Goal: Information Seeking & Learning: Learn about a topic

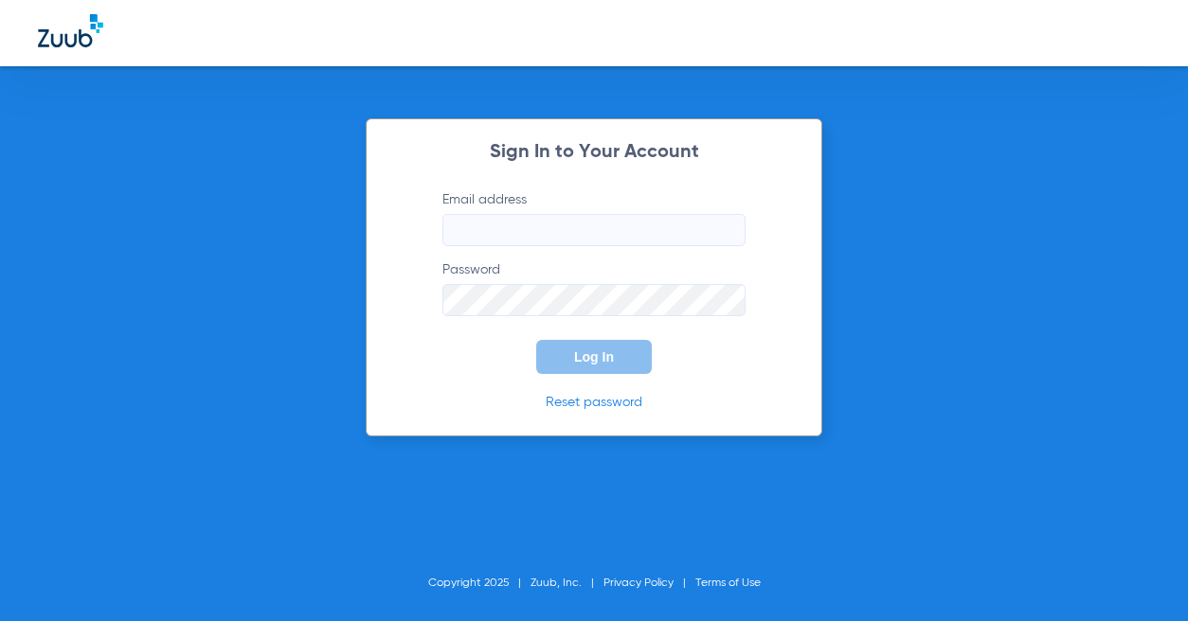
type input "[EMAIL_ADDRESS][DOMAIN_NAME]"
click at [621, 361] on button "Log In" at bounding box center [594, 357] width 116 height 34
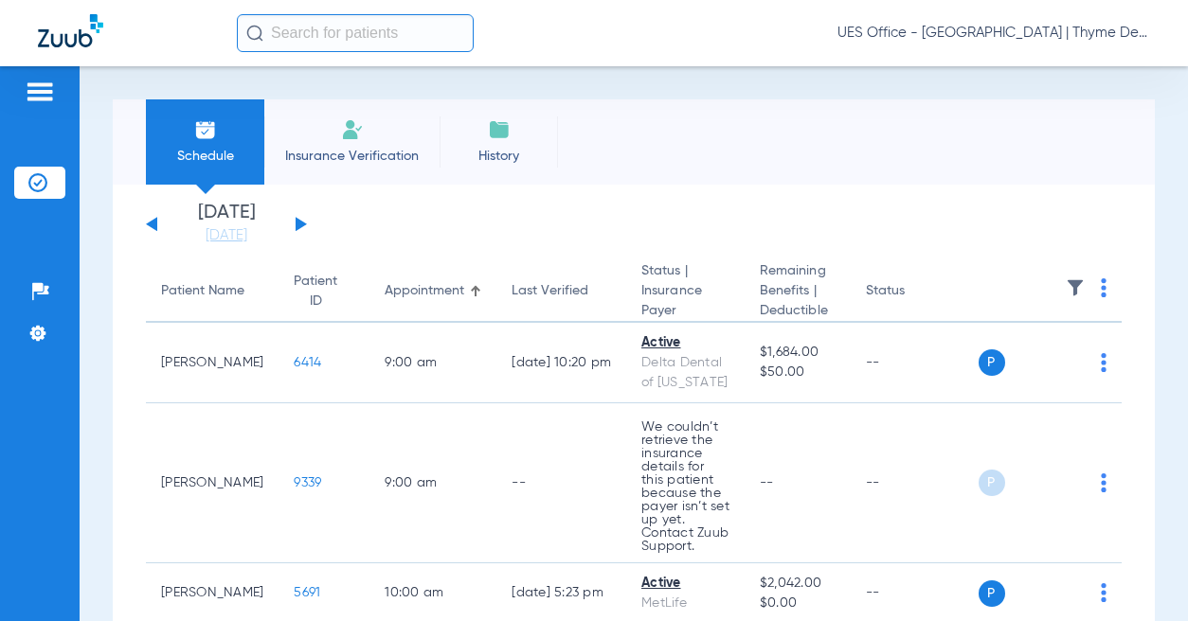
click at [366, 34] on input "text" at bounding box center [355, 33] width 237 height 38
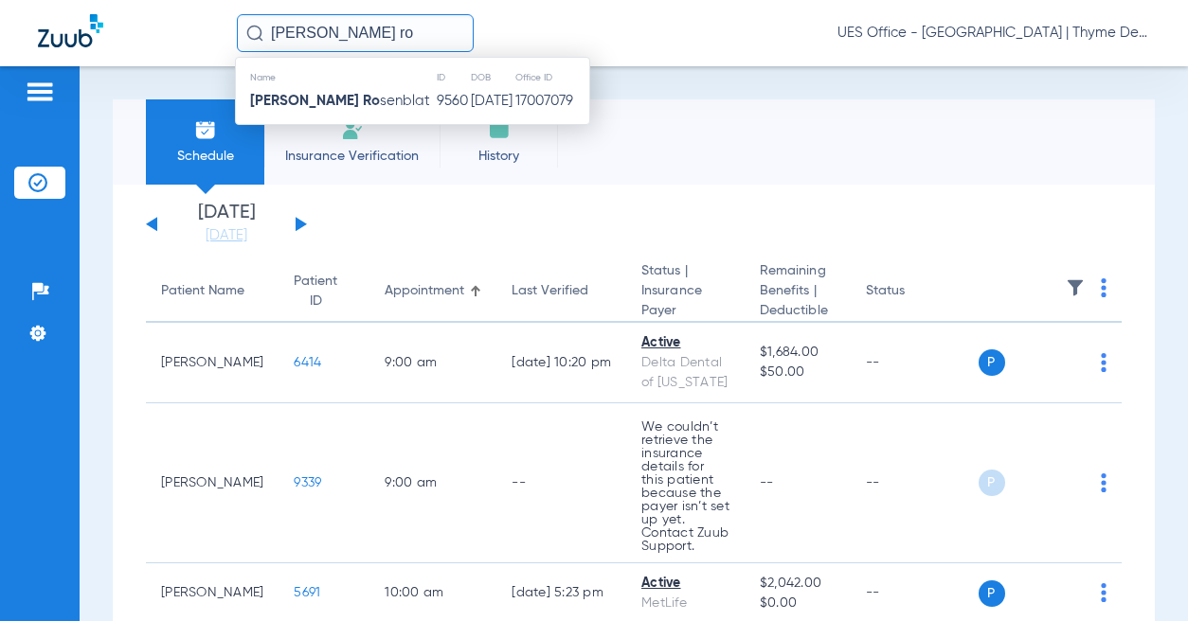
type input "[PERSON_NAME] ro"
click at [436, 110] on td "9560" at bounding box center [453, 101] width 34 height 27
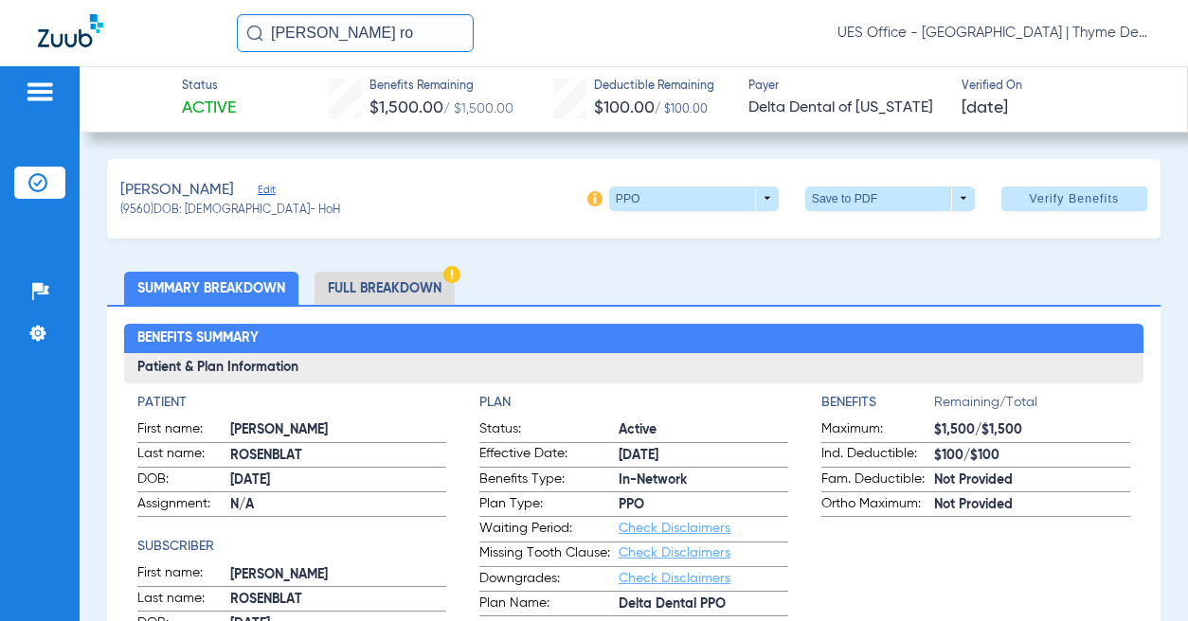
click at [425, 283] on li "Full Breakdown" at bounding box center [384, 288] width 140 height 33
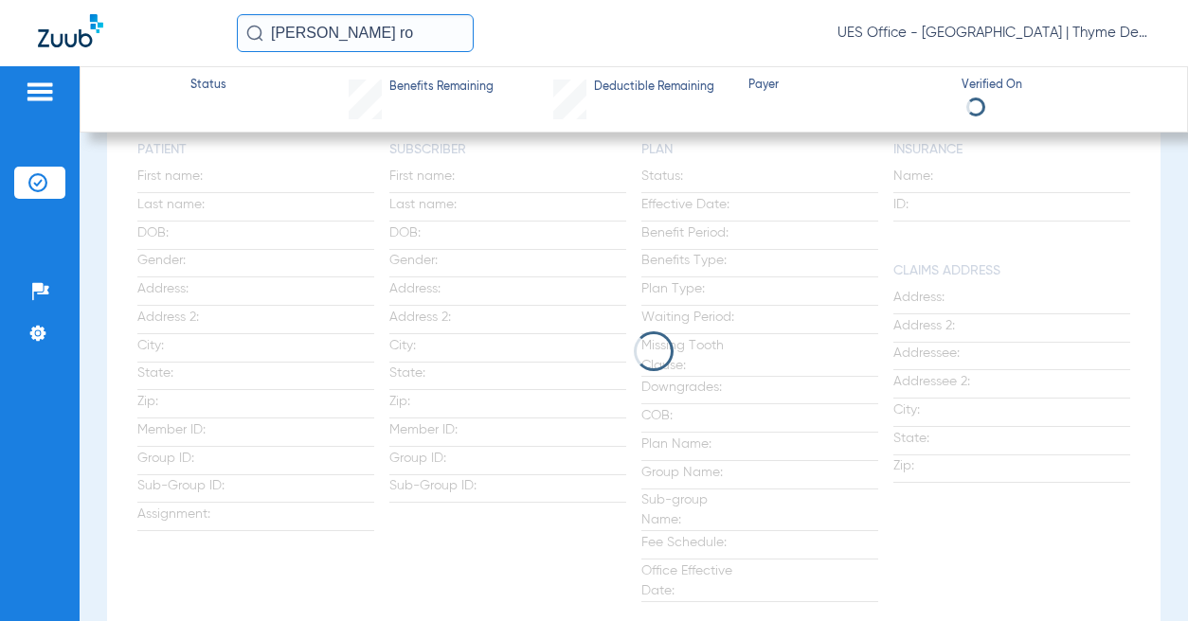
scroll to position [284, 0]
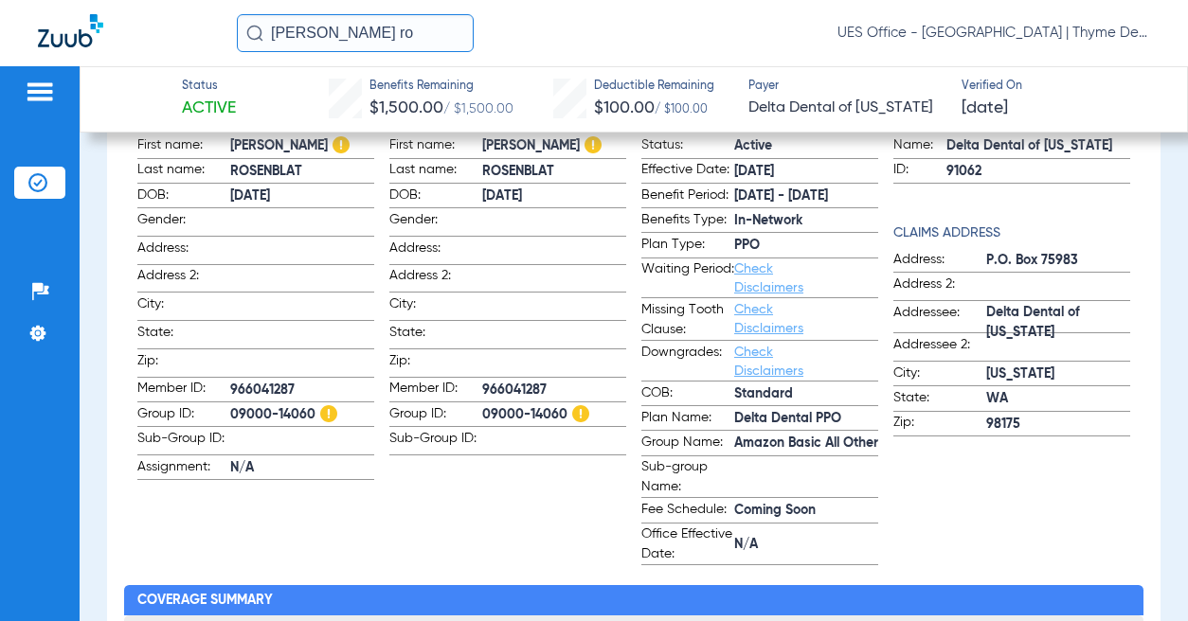
click at [767, 443] on span "Amazon Basic All Other" at bounding box center [806, 444] width 144 height 20
copy span "Amazon Basic All Other"
click at [277, 405] on span "09000-14060" at bounding box center [302, 415] width 144 height 20
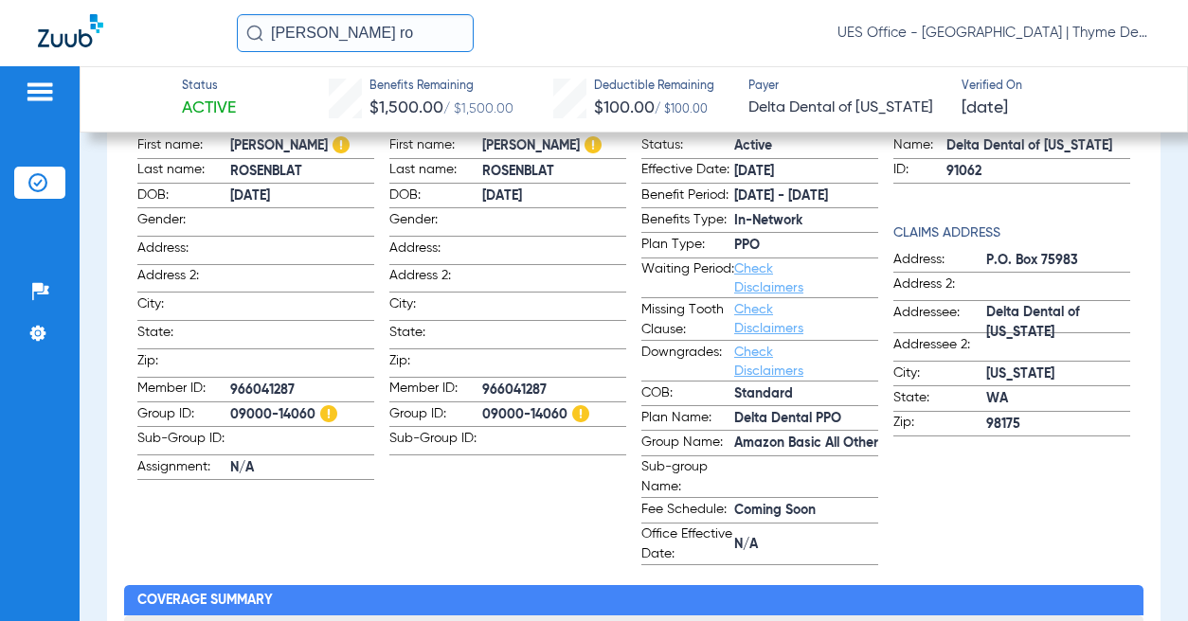
click at [277, 405] on span "09000-14060" at bounding box center [302, 415] width 144 height 20
copy span "09000-14060"
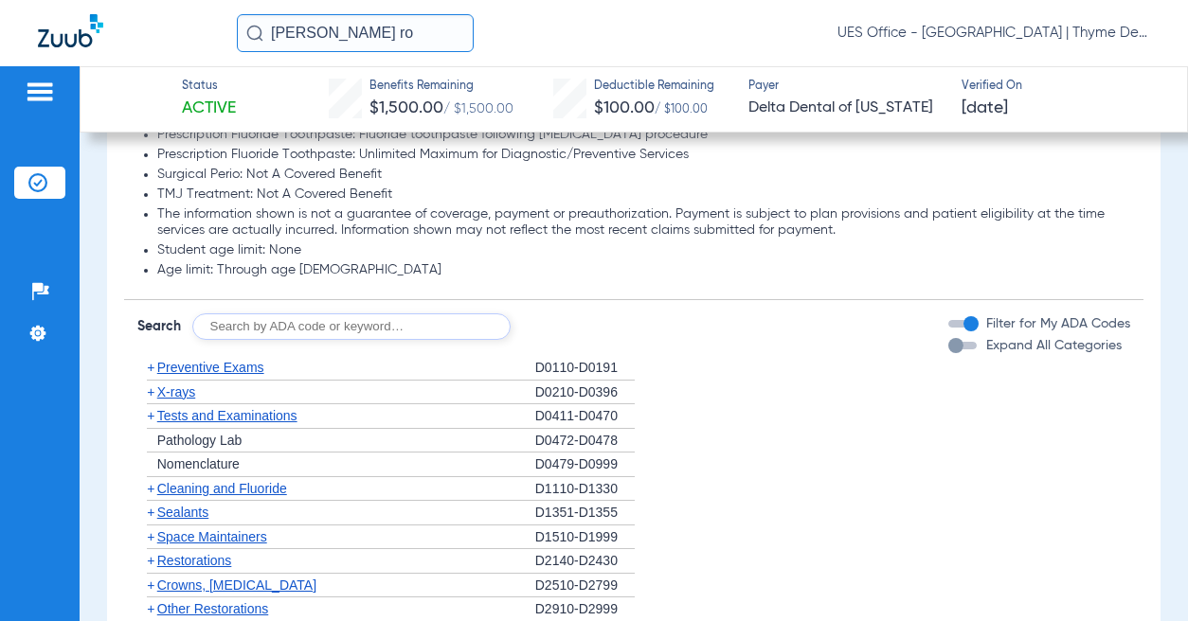
scroll to position [1800, 0]
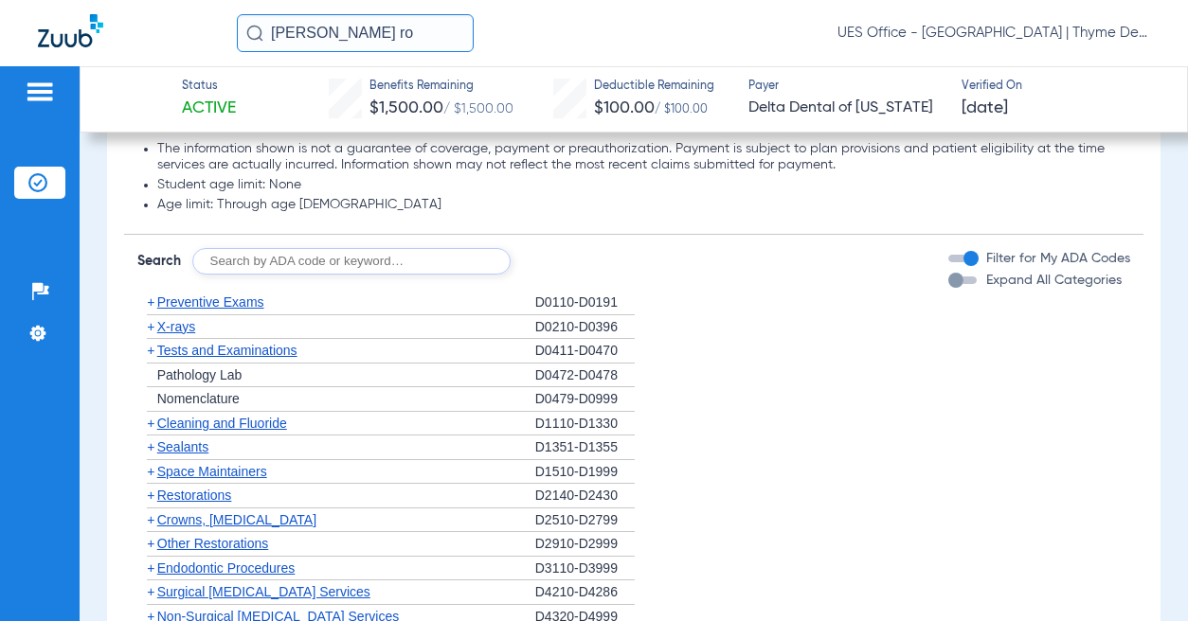
click at [233, 310] on span "Preventive Exams" at bounding box center [210, 302] width 107 height 15
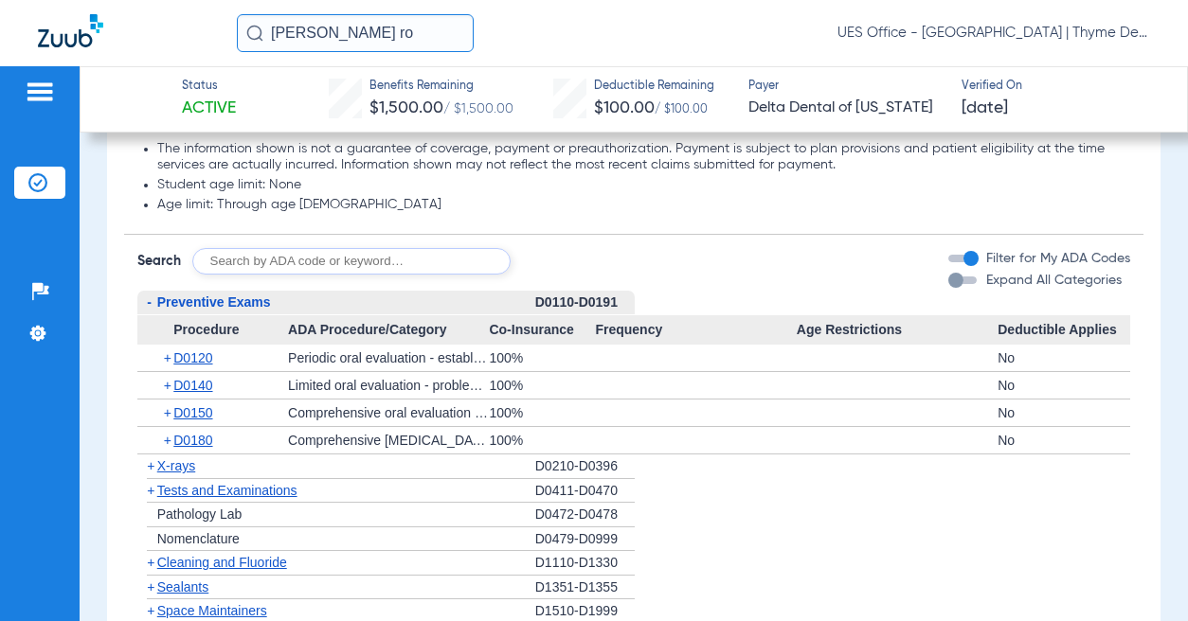
click at [185, 474] on span "X-rays" at bounding box center [176, 465] width 38 height 15
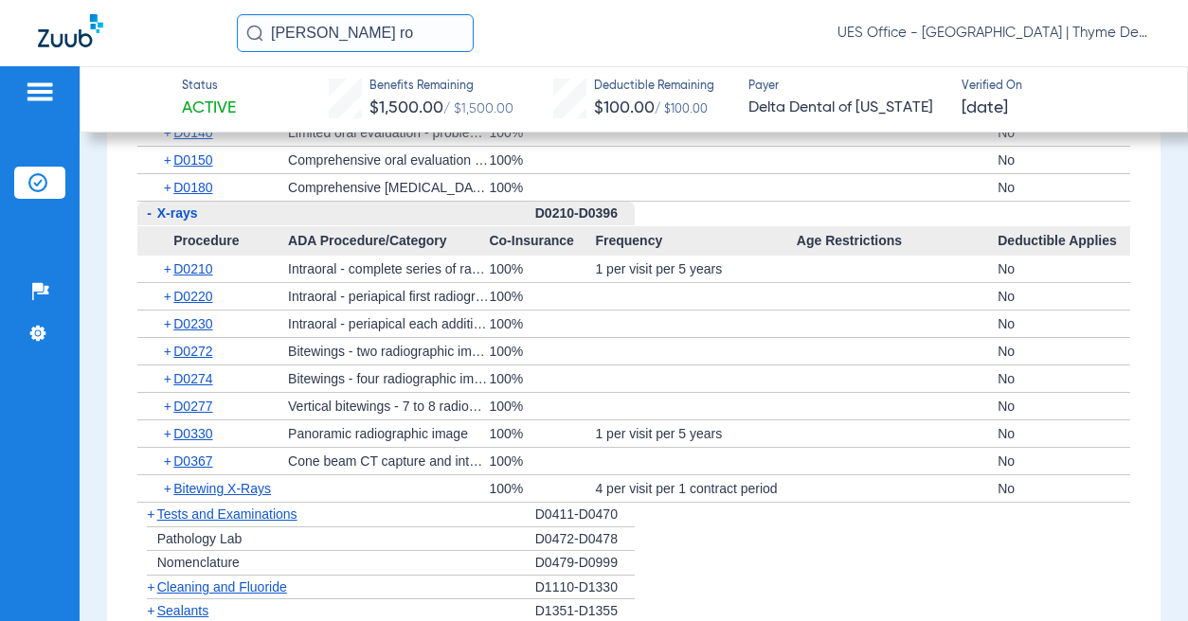
scroll to position [2084, 0]
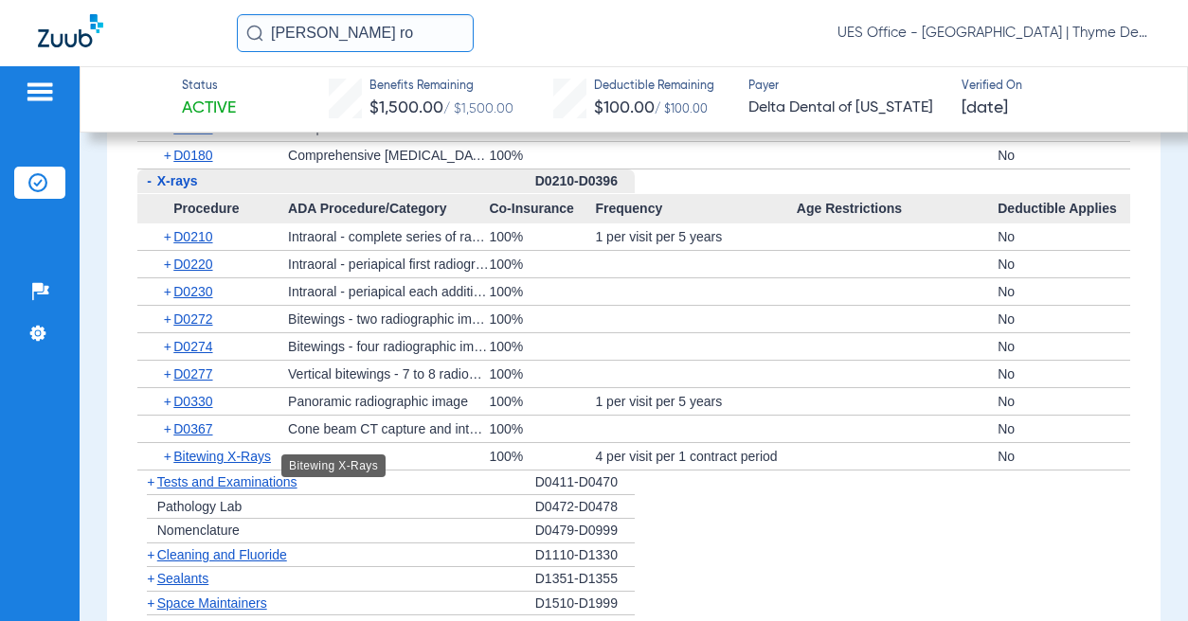
click at [237, 490] on span "Tests and Examinations" at bounding box center [227, 482] width 140 height 15
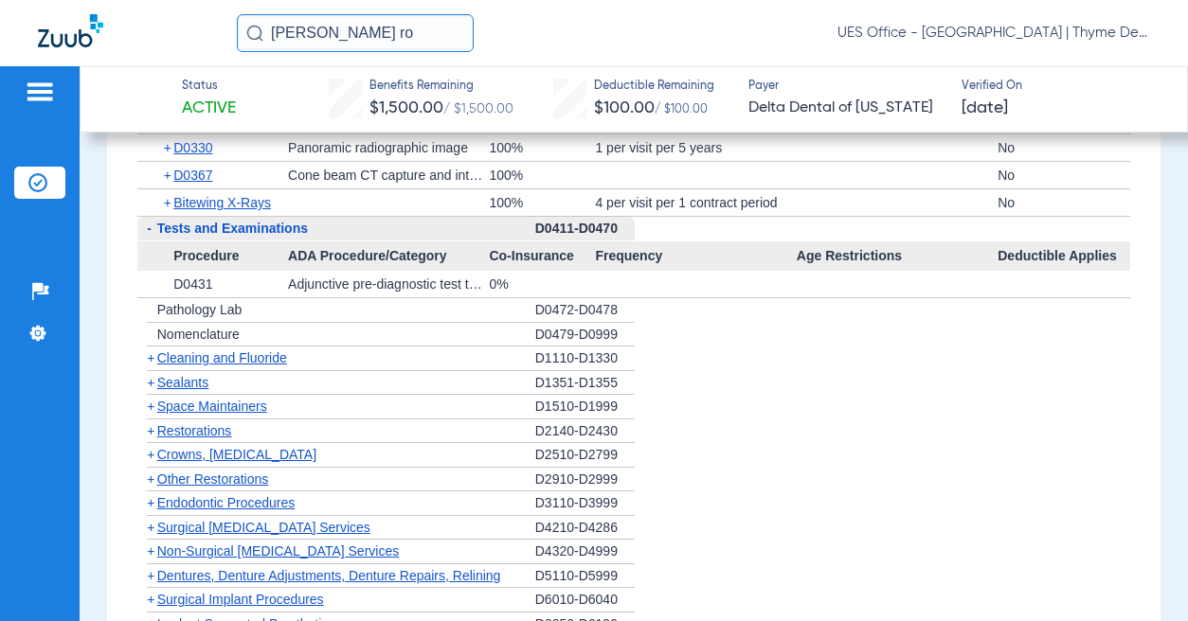
scroll to position [2368, 0]
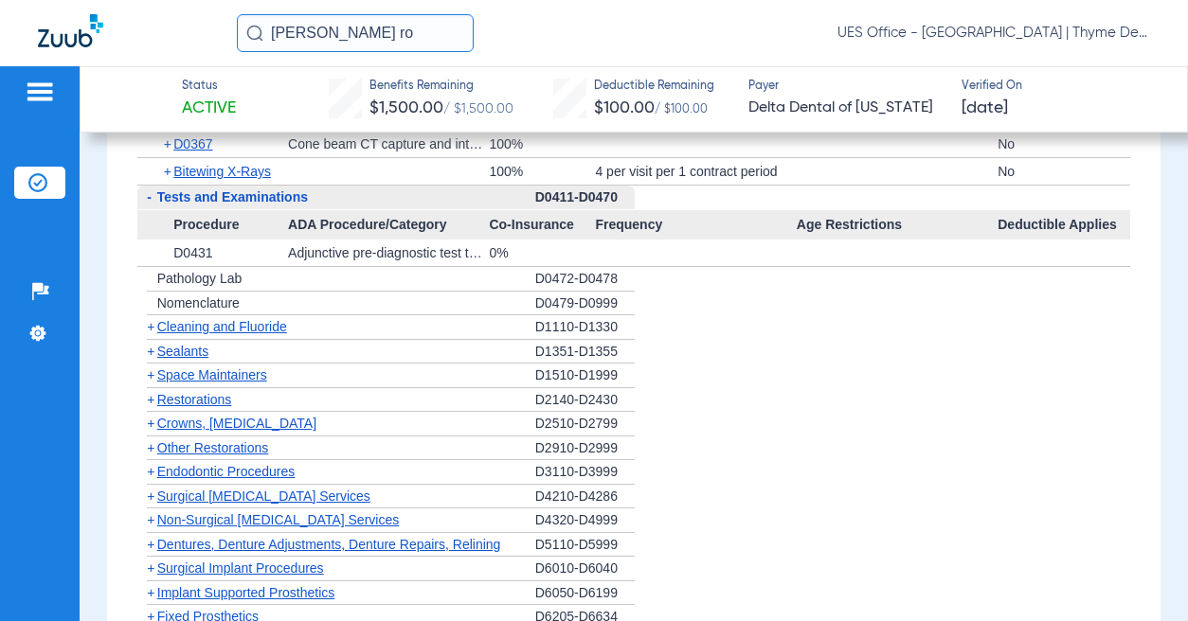
click at [257, 334] on span "Cleaning and Fluoride" at bounding box center [222, 326] width 130 height 15
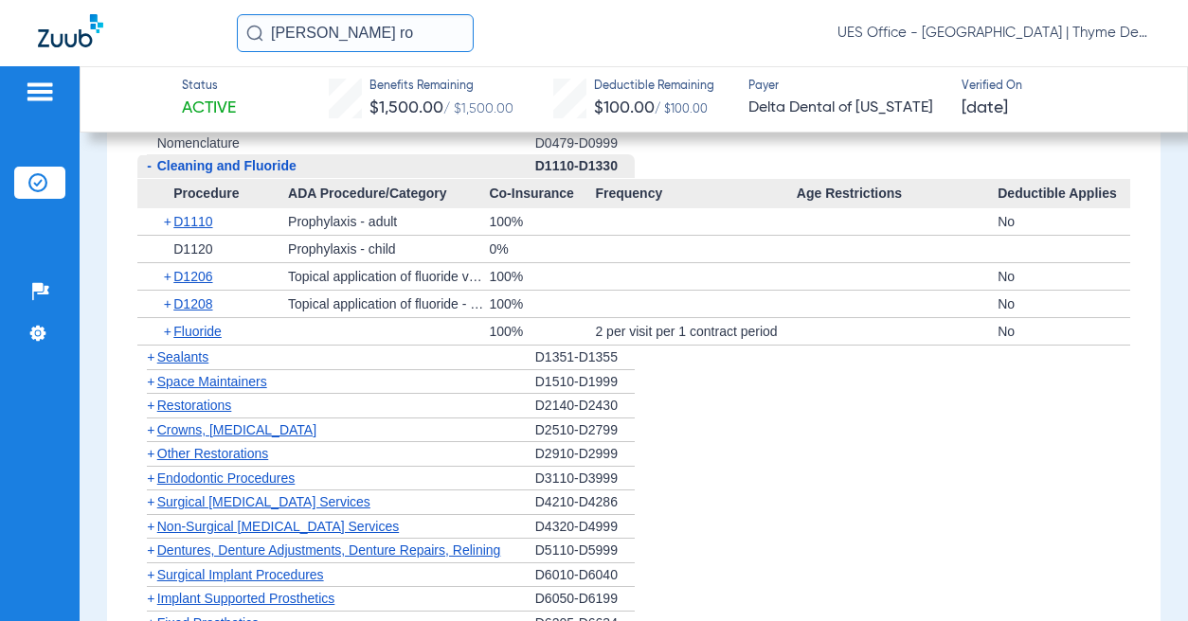
scroll to position [2558, 0]
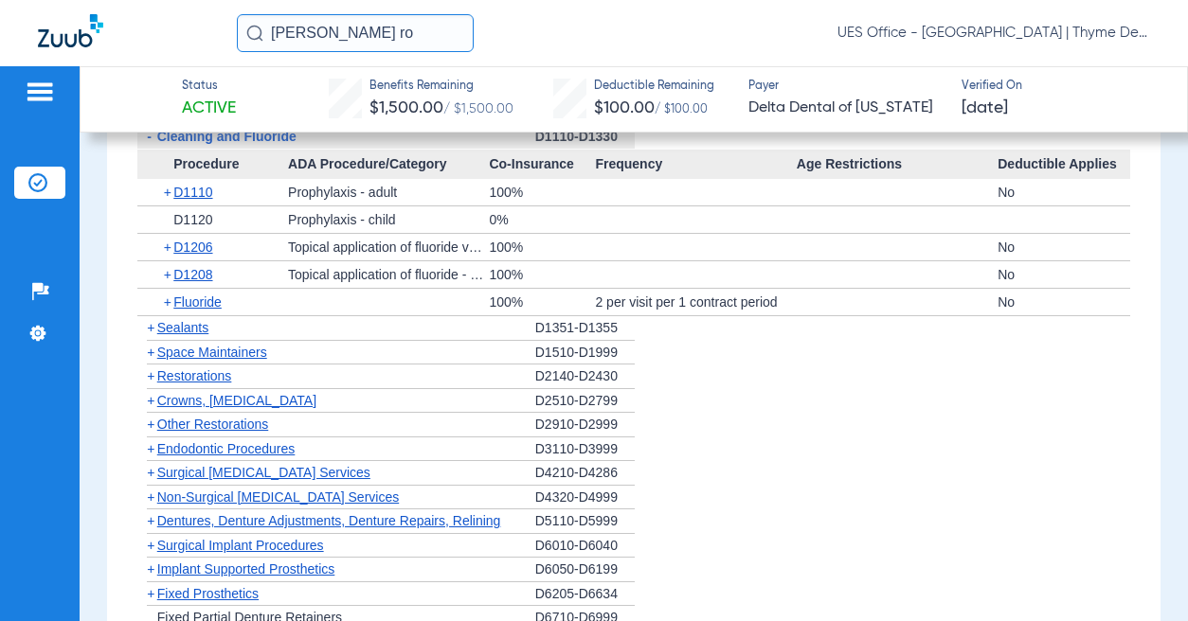
click at [249, 408] on span "Crowns, [MEDICAL_DATA]" at bounding box center [236, 400] width 159 height 15
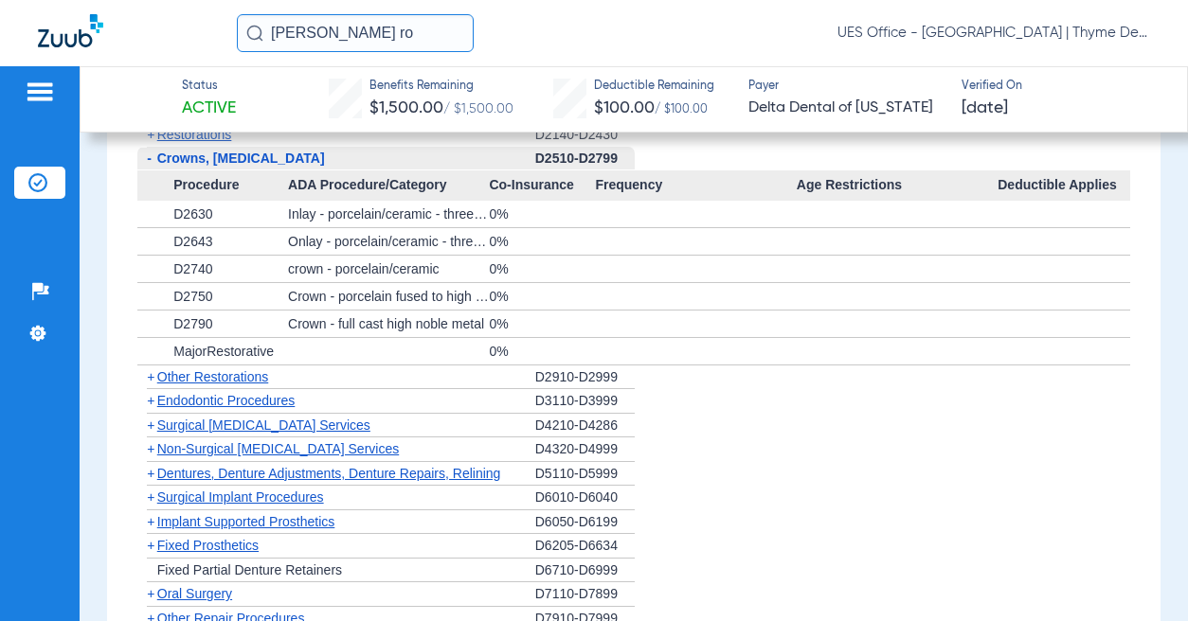
scroll to position [2842, 0]
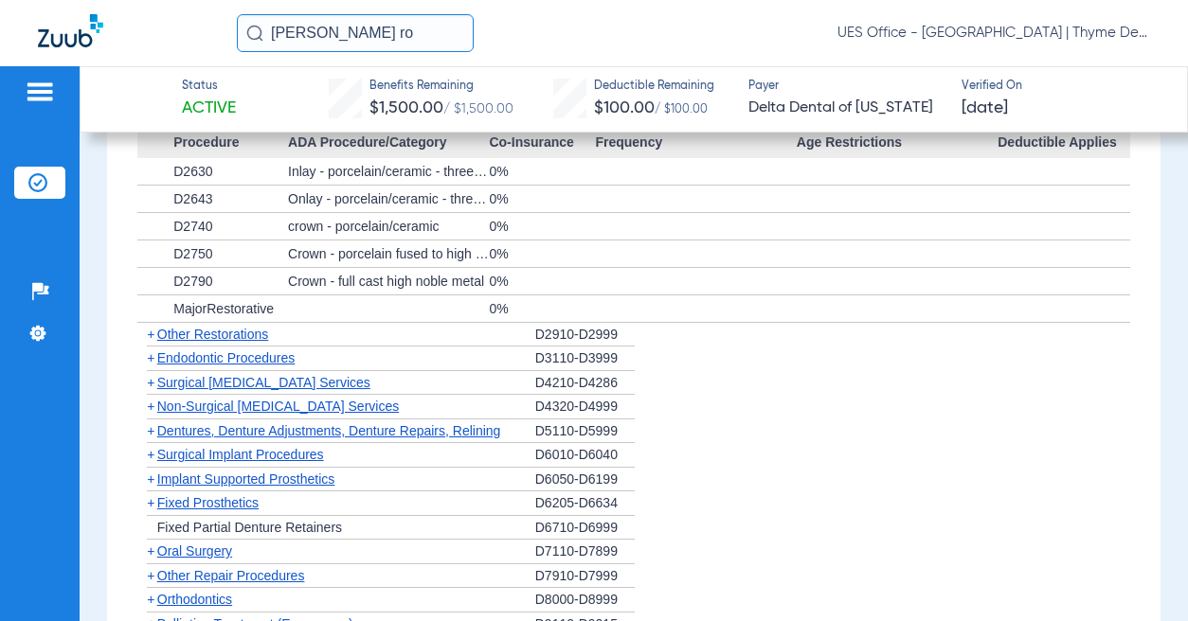
click at [290, 414] on span "Non-Surgical [MEDICAL_DATA] Services" at bounding box center [278, 406] width 242 height 15
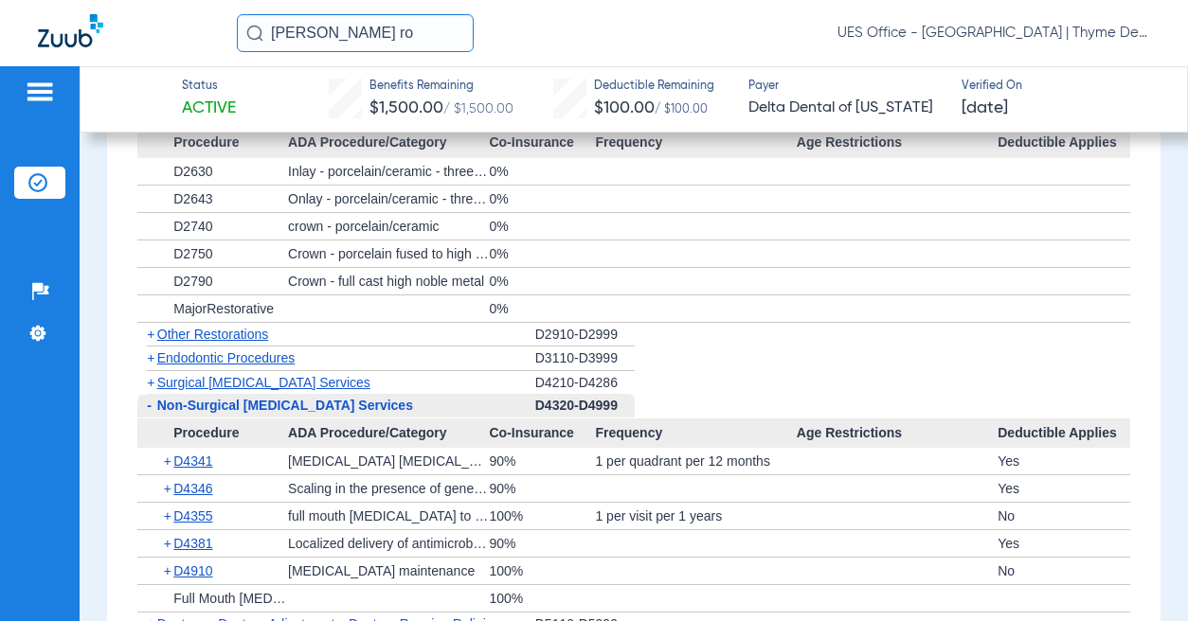
scroll to position [2936, 0]
